Goal: Task Accomplishment & Management: Manage account settings

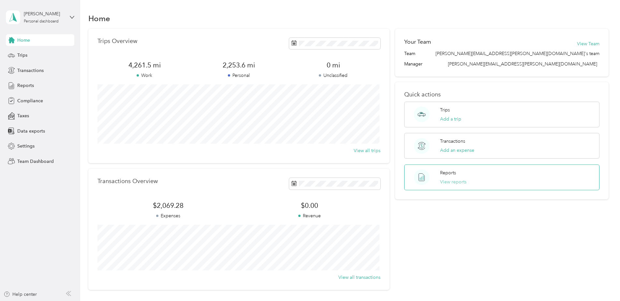
click at [447, 180] on button "View reports" at bounding box center [453, 182] width 26 height 7
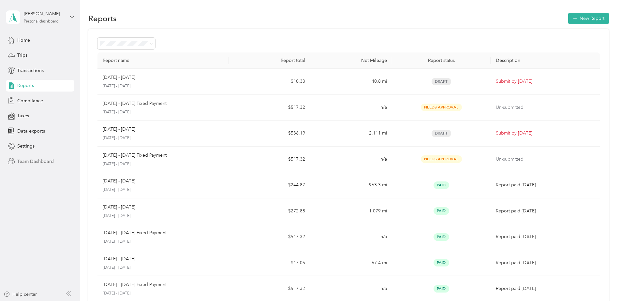
click at [42, 161] on span "Team Dashboard" at bounding box center [35, 161] width 36 height 7
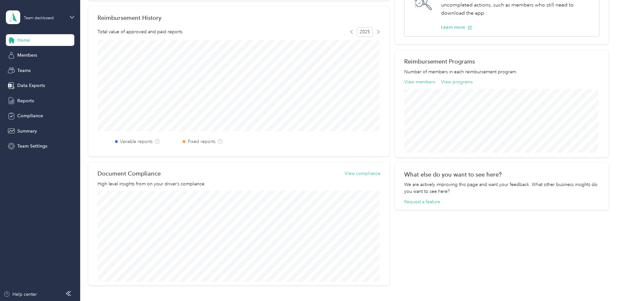
scroll to position [213, 0]
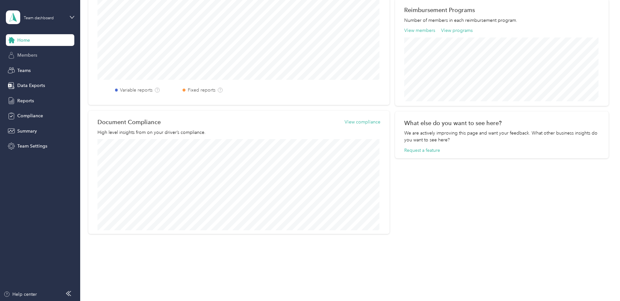
click at [27, 55] on span "Members" at bounding box center [27, 55] width 20 height 7
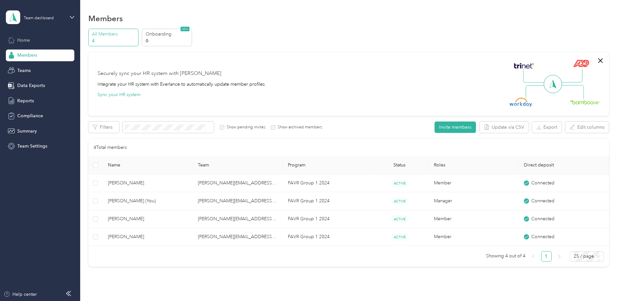
click at [27, 38] on span "Home" at bounding box center [23, 40] width 13 height 7
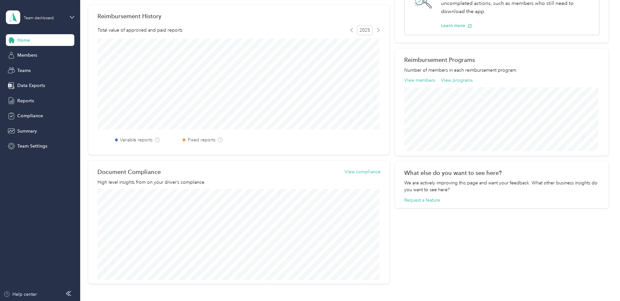
scroll to position [213, 0]
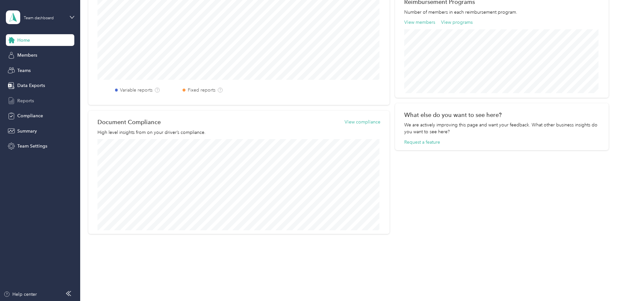
click at [25, 99] on span "Reports" at bounding box center [25, 100] width 17 height 7
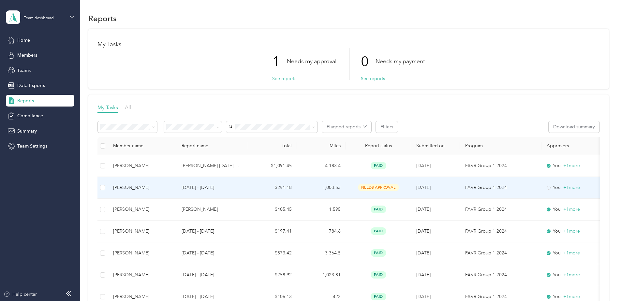
click at [372, 186] on span "needs approval" at bounding box center [378, 187] width 41 height 7
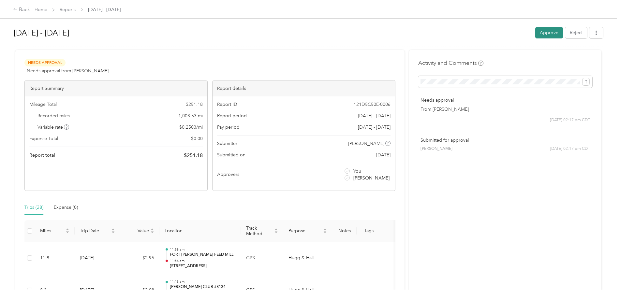
click at [547, 31] on button "Approve" at bounding box center [549, 32] width 28 height 11
